Goal: Information Seeking & Learning: Learn about a topic

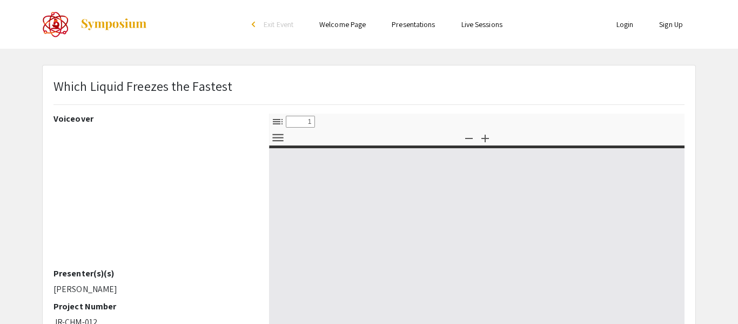
select select "custom"
type input "0"
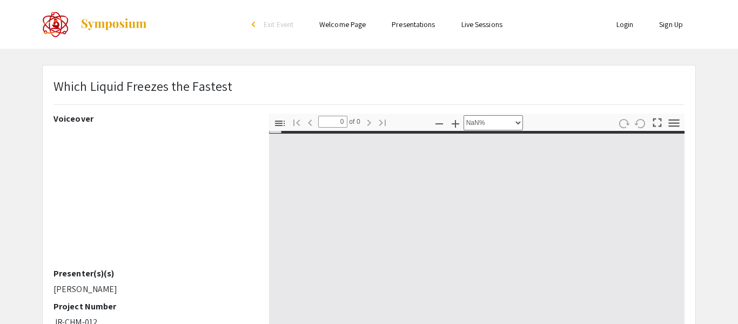
scroll to position [213, 0]
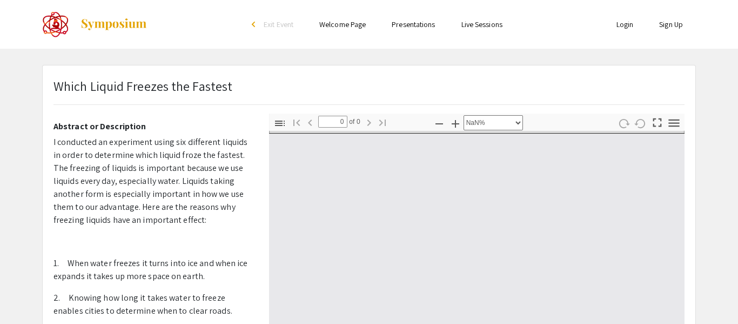
select select "auto"
type input "1"
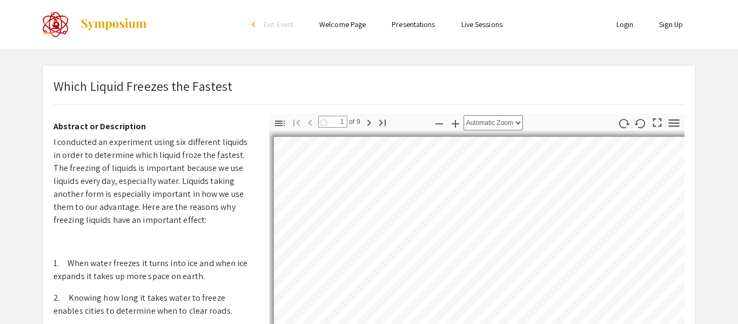
select select "auto"
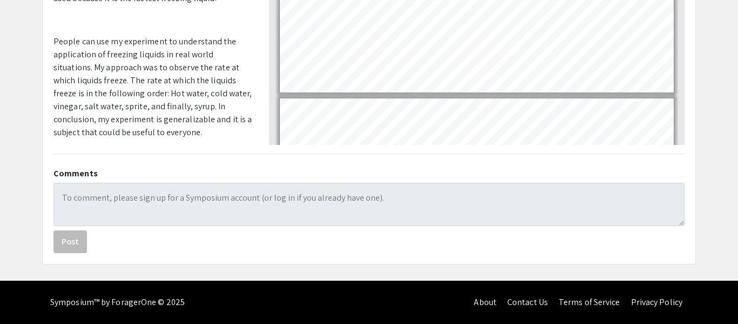
scroll to position [0, 0]
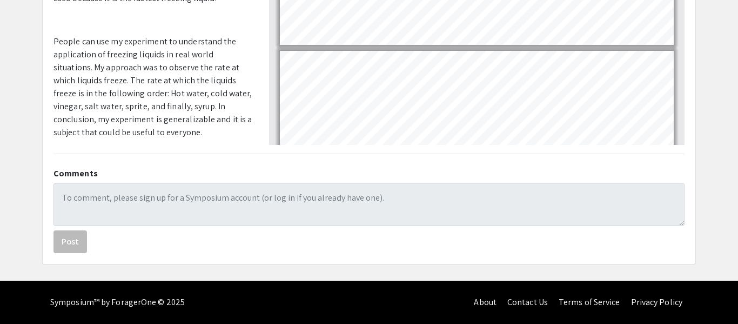
scroll to position [368, 0]
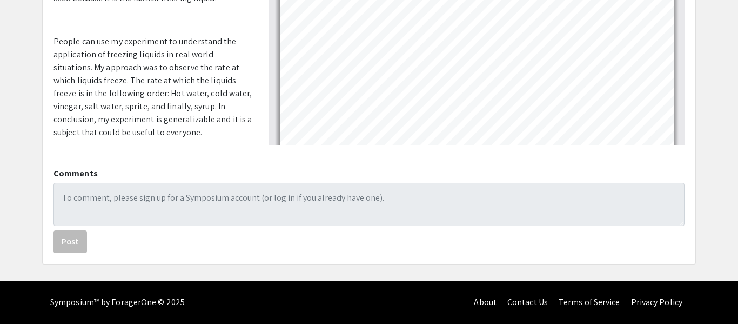
scroll to position [181, 0]
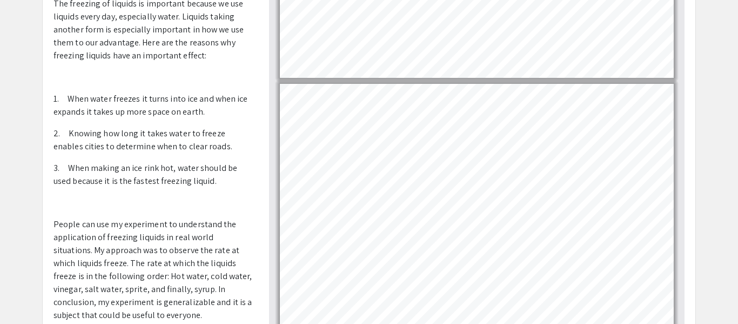
scroll to position [817, 0]
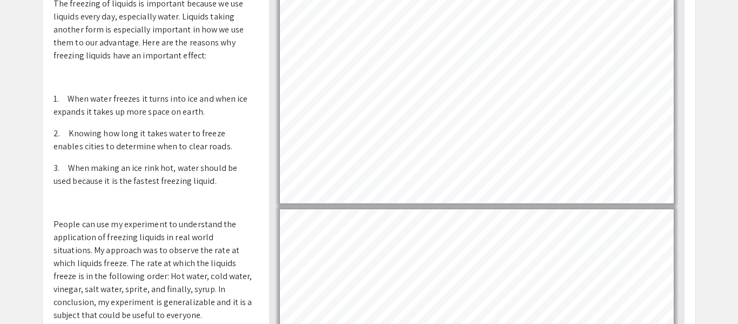
type input "5"
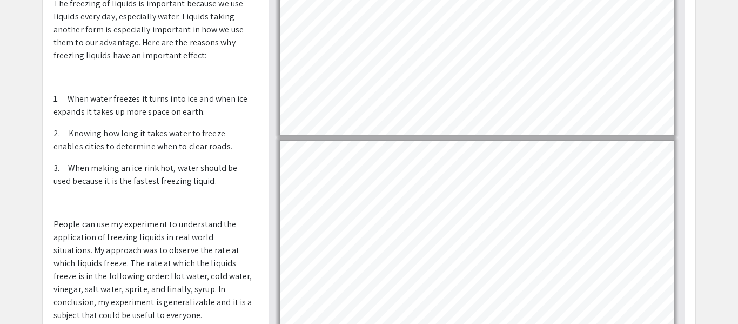
scroll to position [1076, 0]
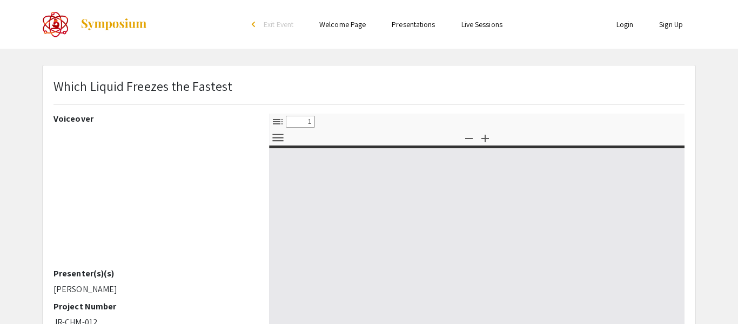
select select "custom"
type input "0"
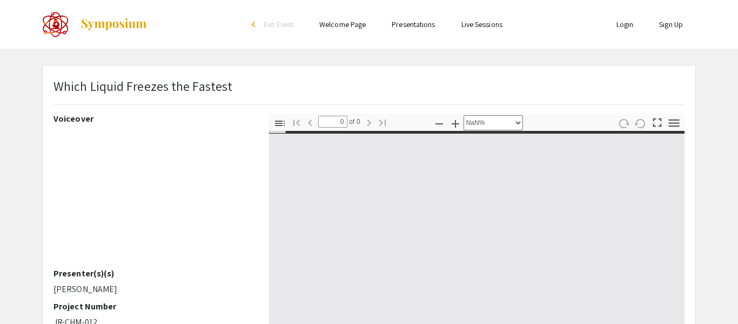
select select "auto"
type input "1"
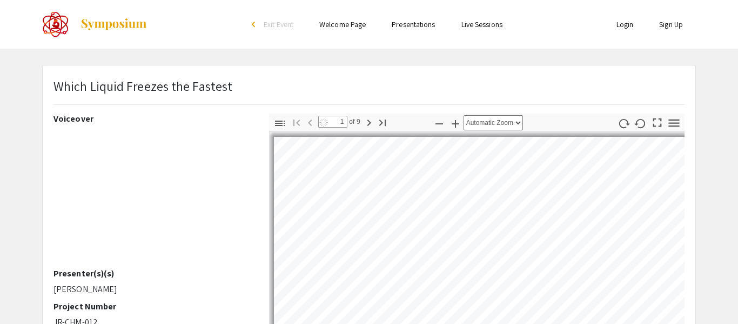
select select "auto"
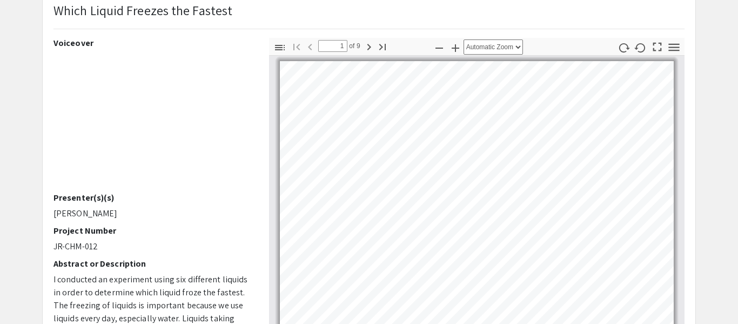
scroll to position [70, 0]
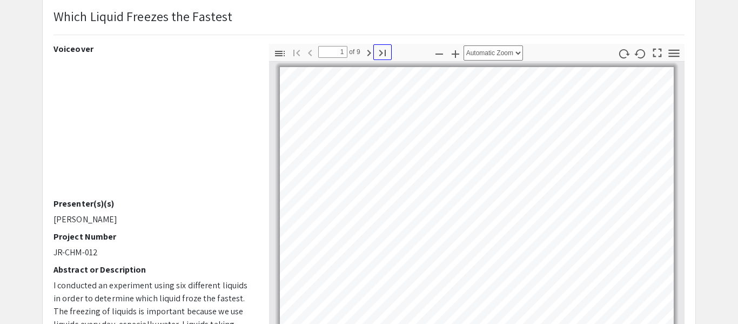
click at [378, 53] on icon "button" at bounding box center [382, 52] width 13 height 13
type input "9"
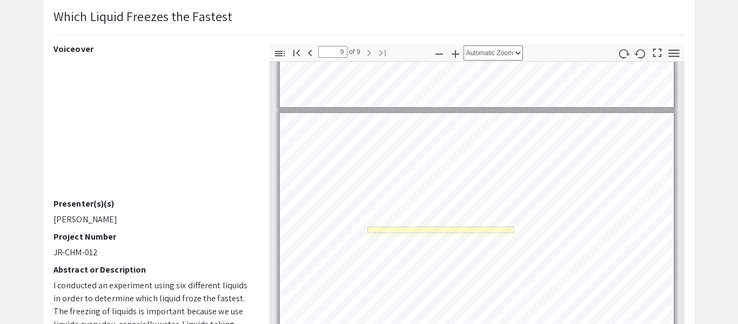
click at [407, 226] on link "Page 9" at bounding box center [441, 229] width 147 height 6
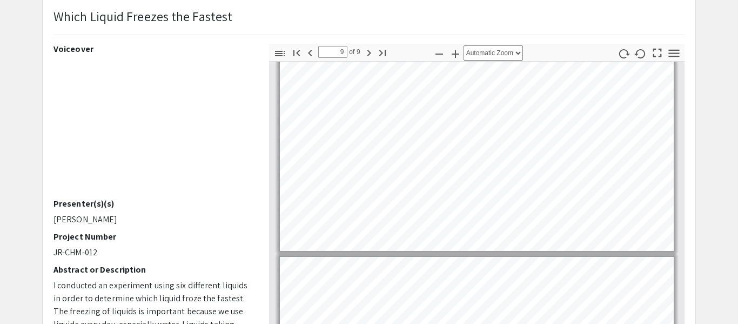
scroll to position [1942, 0]
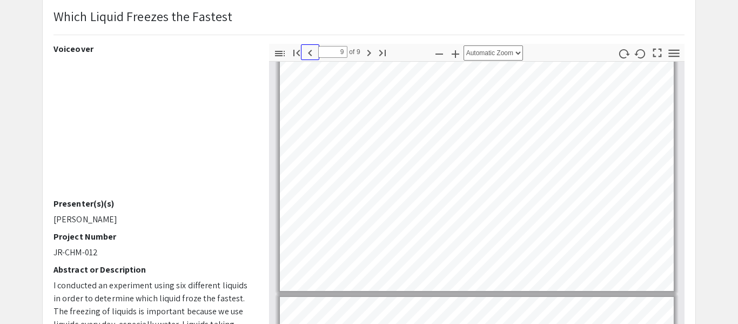
click at [309, 49] on icon "button" at bounding box center [310, 52] width 13 height 13
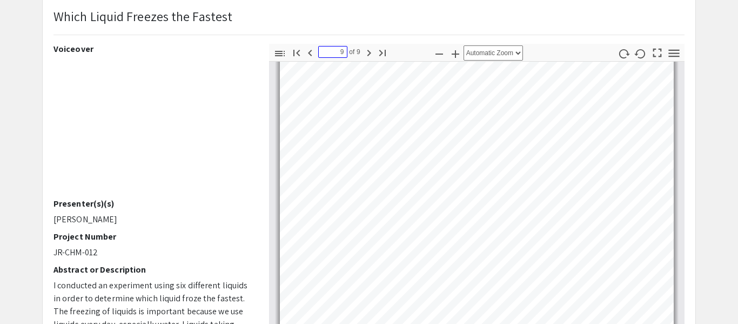
click at [326, 54] on input "9" at bounding box center [332, 52] width 29 height 12
click at [330, 56] on input "9" at bounding box center [332, 52] width 29 height 12
click at [330, 54] on input "9" at bounding box center [332, 52] width 29 height 12
click at [310, 51] on icon "button" at bounding box center [310, 53] width 4 height 6
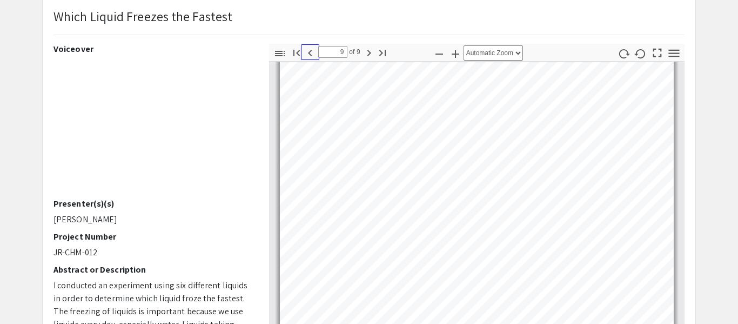
click at [310, 51] on icon "button" at bounding box center [310, 53] width 4 height 6
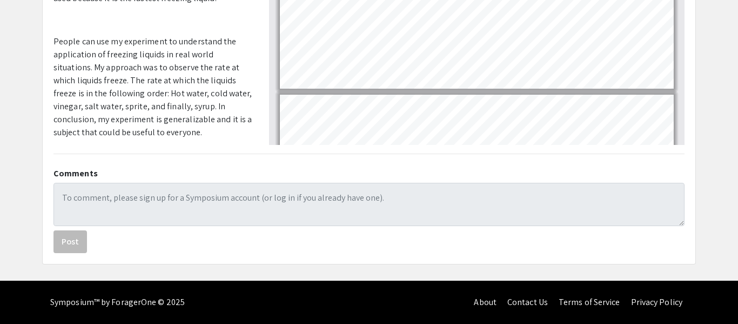
scroll to position [0, 0]
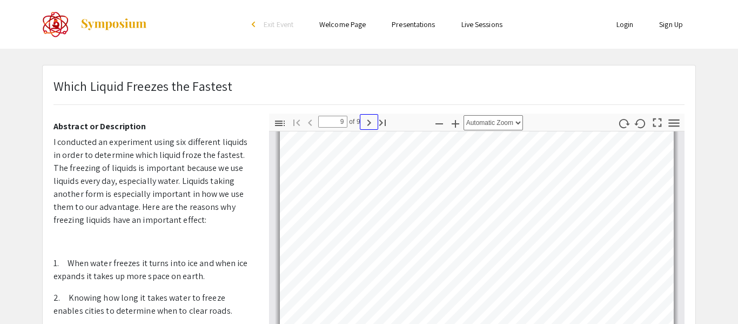
click at [365, 124] on icon "button" at bounding box center [369, 122] width 13 height 13
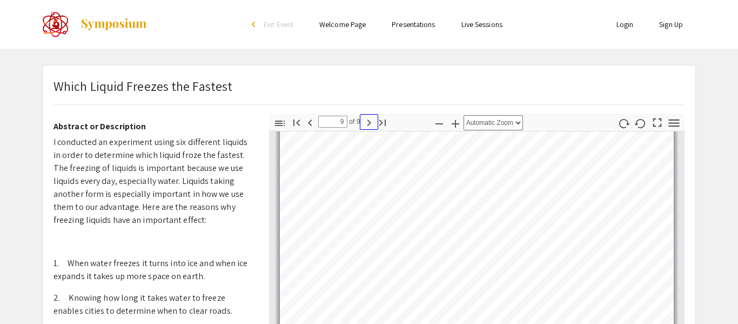
click at [365, 124] on icon "button" at bounding box center [369, 122] width 13 height 13
click at [311, 38] on ul "Skip navigation arrow_back_ios Exit Event Welcome Page Presentations Live Sessi…" at bounding box center [369, 24] width 216 height 49
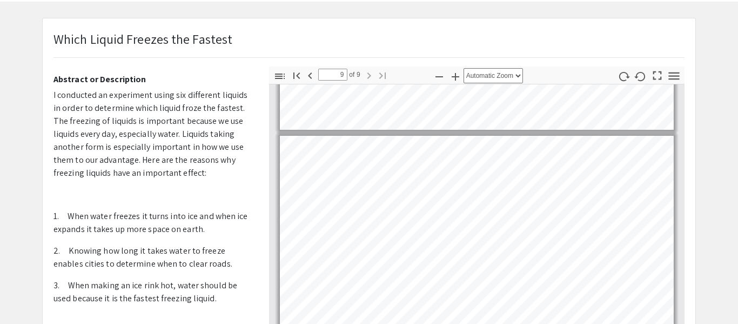
scroll to position [57, 0]
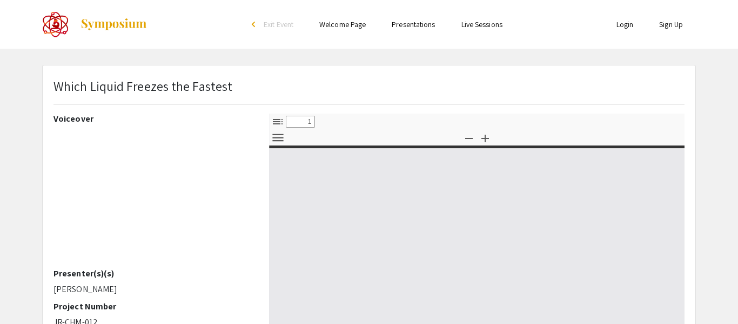
select select "custom"
type input "0"
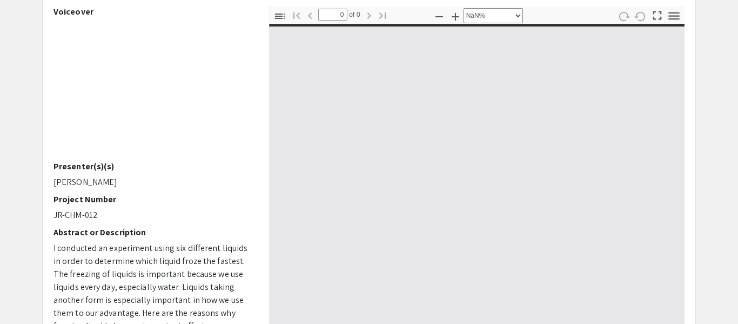
scroll to position [114, 0]
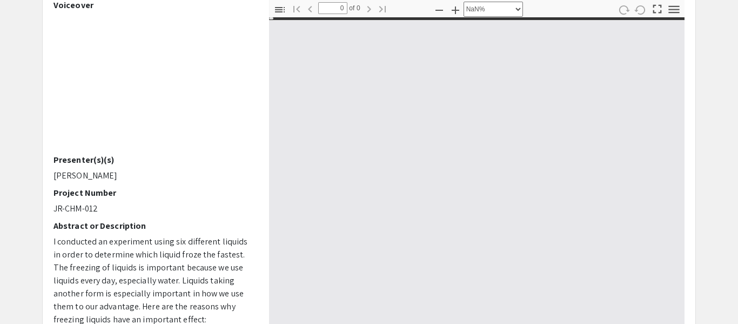
select select "auto"
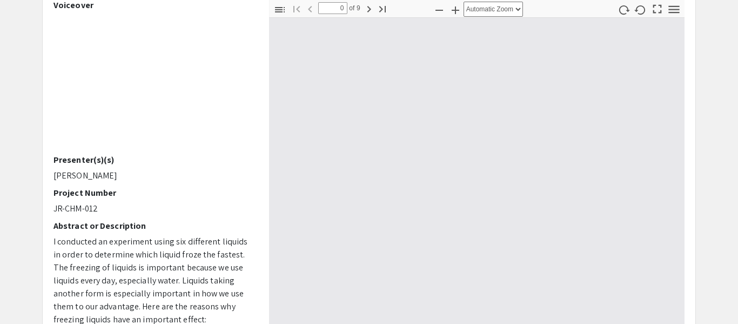
type input "1"
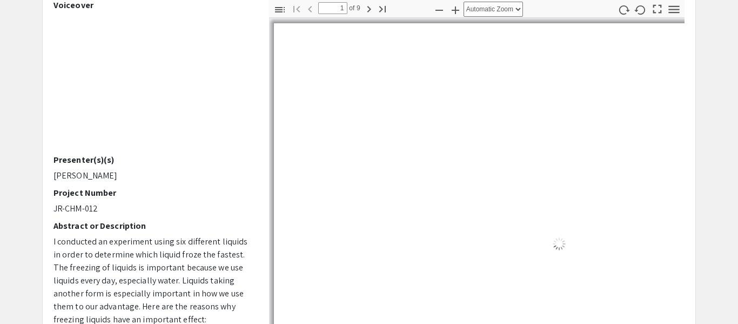
select select "auto"
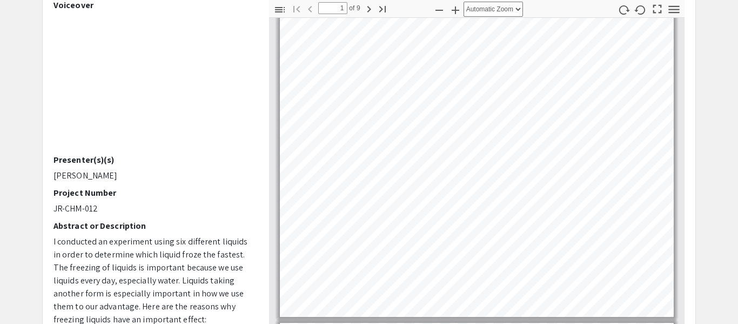
type input "2"
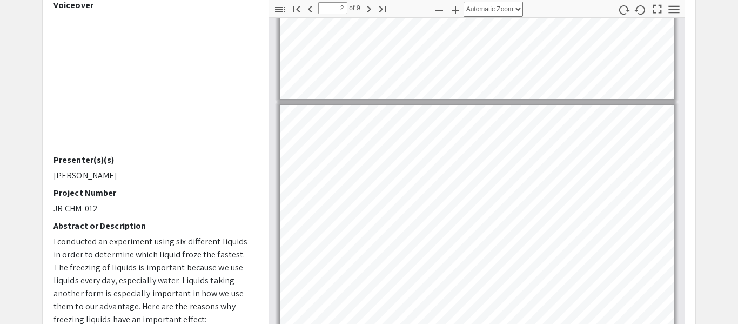
scroll to position [261, 0]
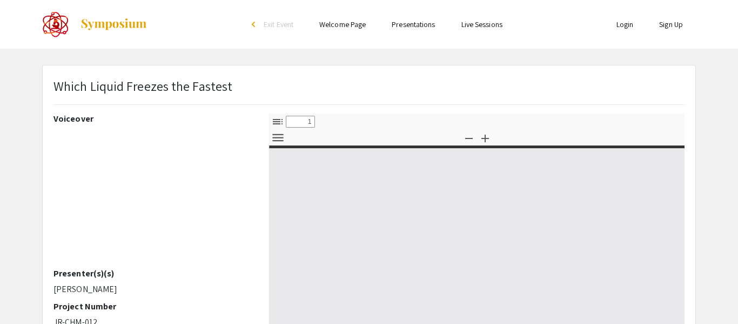
select select "custom"
type input "0"
select select "custom"
